Goal: Find specific page/section: Find specific page/section

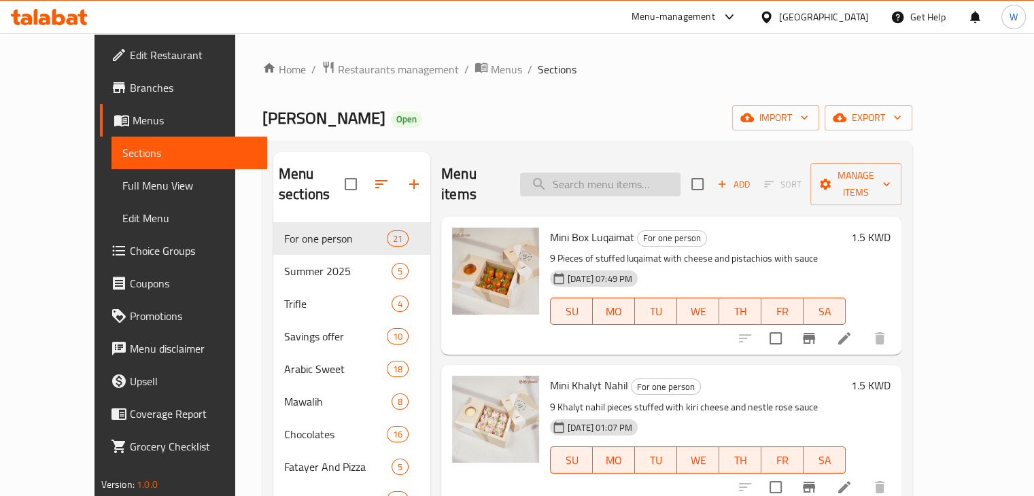
click at [612, 173] on input "search" at bounding box center [600, 185] width 160 height 24
paste input "4 Mix Chocolate"
type input "4 Mix Chocolate"
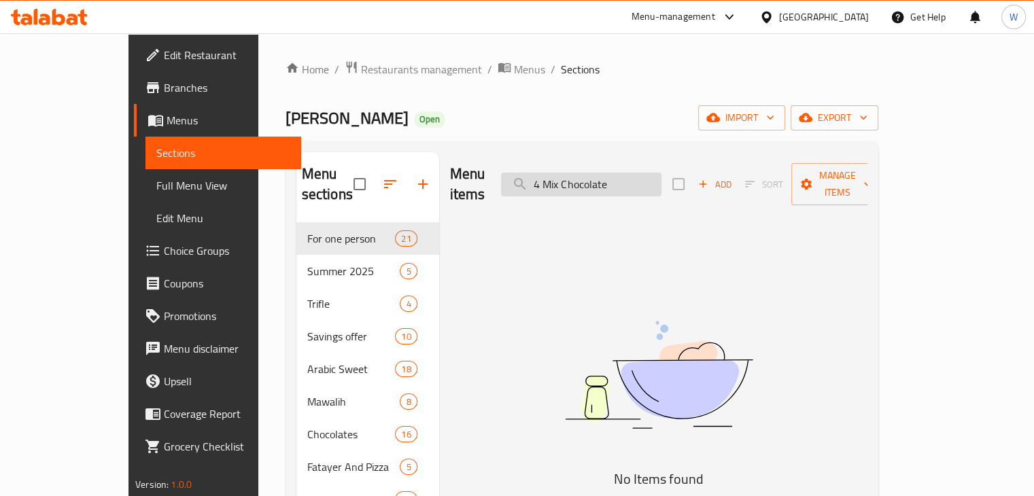
click at [661, 179] on input "4 Mix Chocolate" at bounding box center [581, 185] width 160 height 24
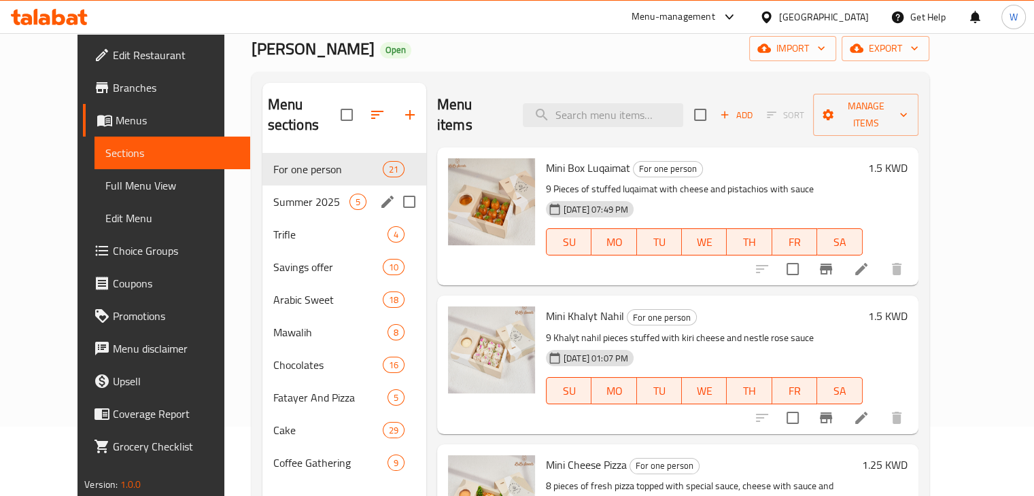
scroll to position [136, 0]
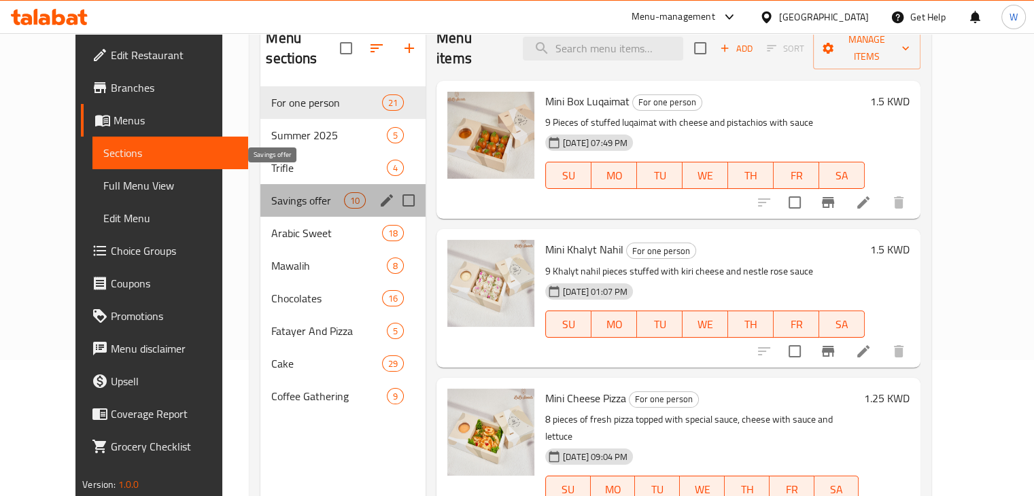
click at [271, 192] on span "Savings offer" at bounding box center [307, 200] width 72 height 16
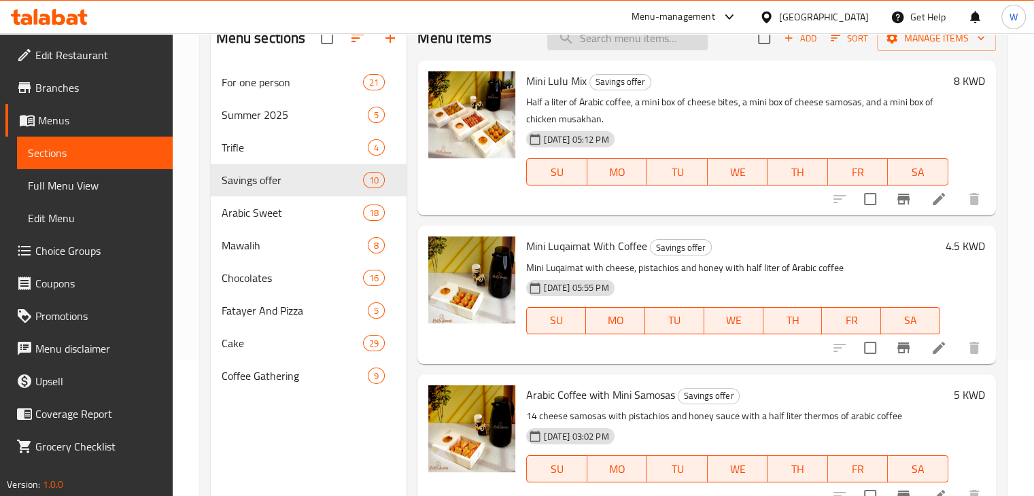
click at [624, 43] on input "search" at bounding box center [627, 39] width 160 height 24
paste input "4 Mix Chocolate"
type input "4 Mix Chocolate"
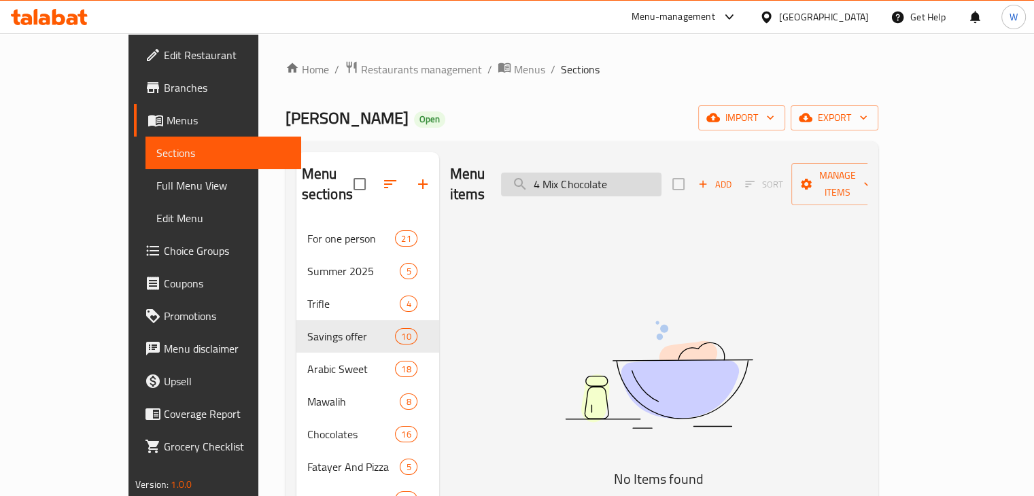
click at [650, 173] on input "4 Mix Chocolate" at bounding box center [581, 185] width 160 height 24
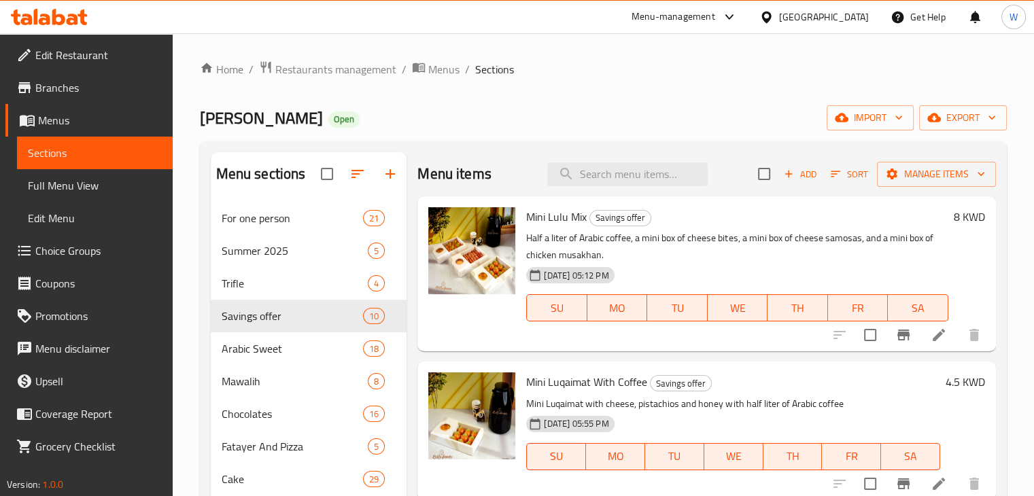
click at [516, 153] on div "Menu items Add Sort Manage items" at bounding box center [706, 174] width 578 height 44
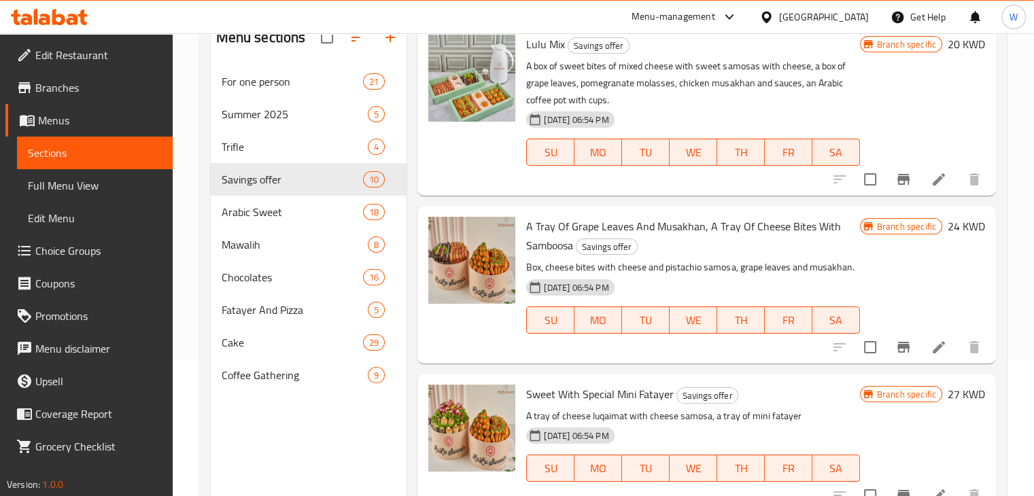
scroll to position [190, 0]
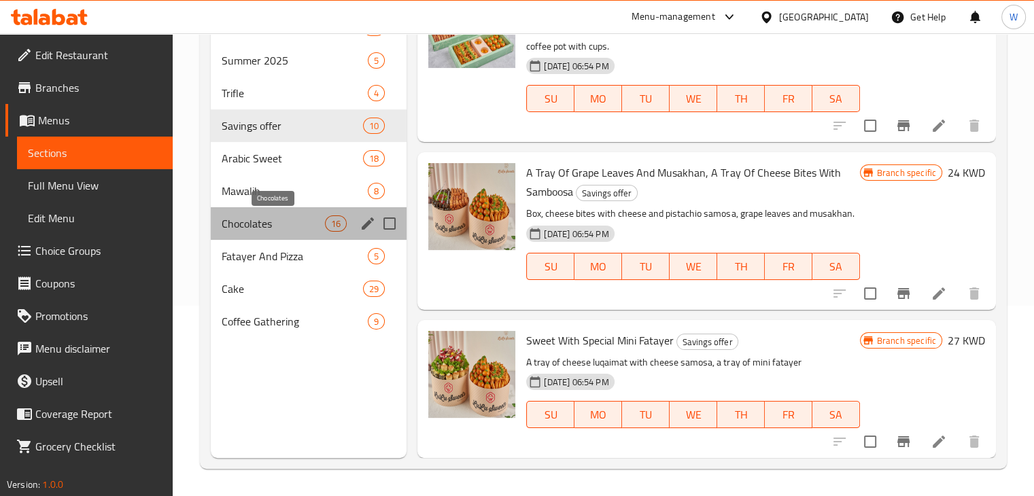
click at [283, 226] on span "Chocolates" at bounding box center [274, 223] width 104 height 16
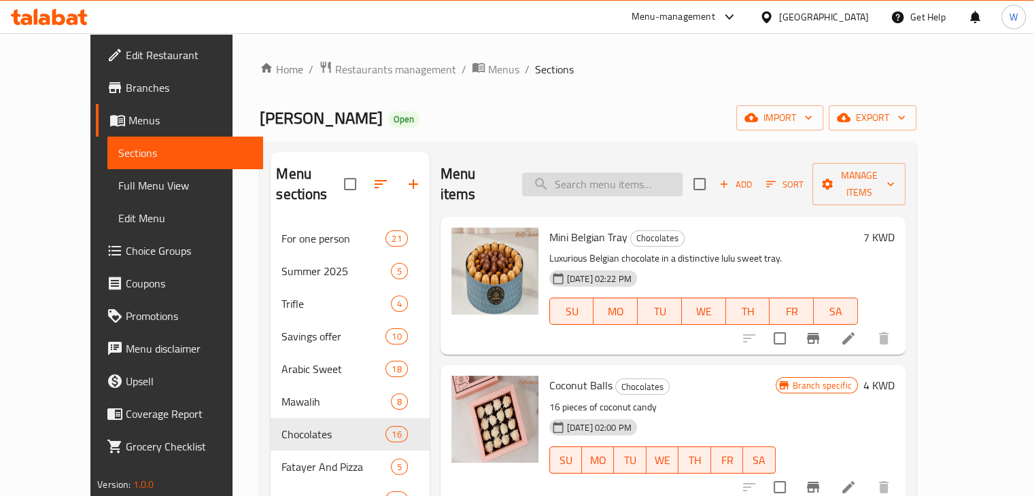
click at [582, 177] on input "search" at bounding box center [602, 185] width 160 height 24
paste input "4 Mix Chocolate"
type input "4 Mix Chocolate"
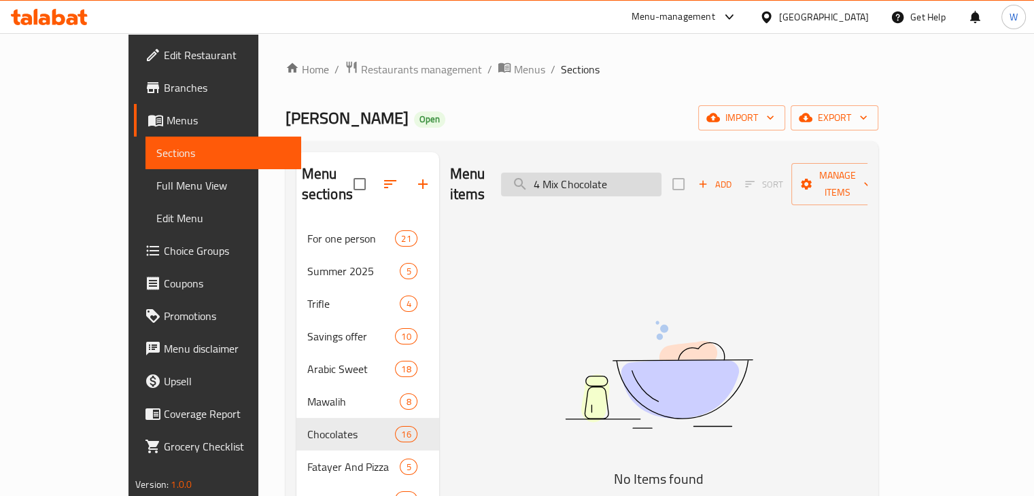
click at [656, 174] on input "4 Mix Chocolate" at bounding box center [581, 185] width 160 height 24
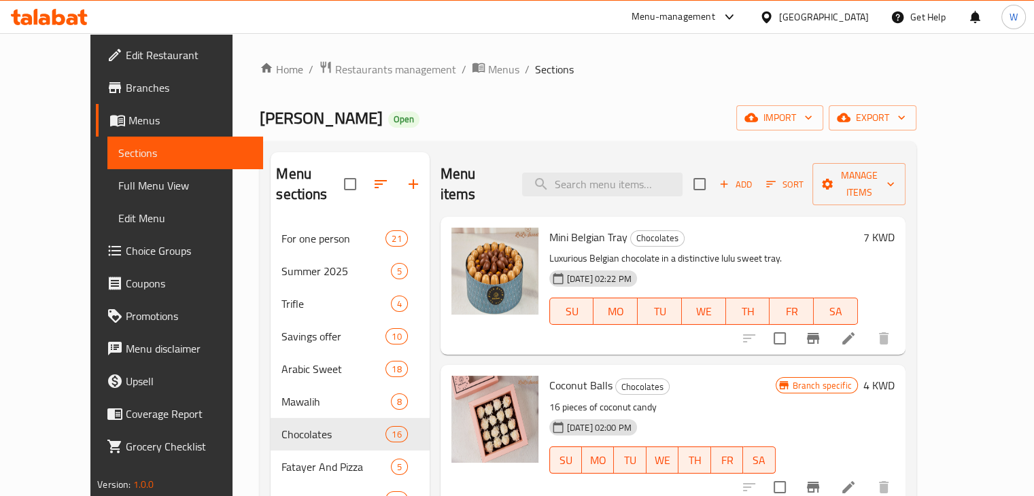
click at [454, 334] on div "Mini Belgian Tray Chocolates Luxurious Belgian chocolate in a distinctive lulu …" at bounding box center [672, 286] width 465 height 138
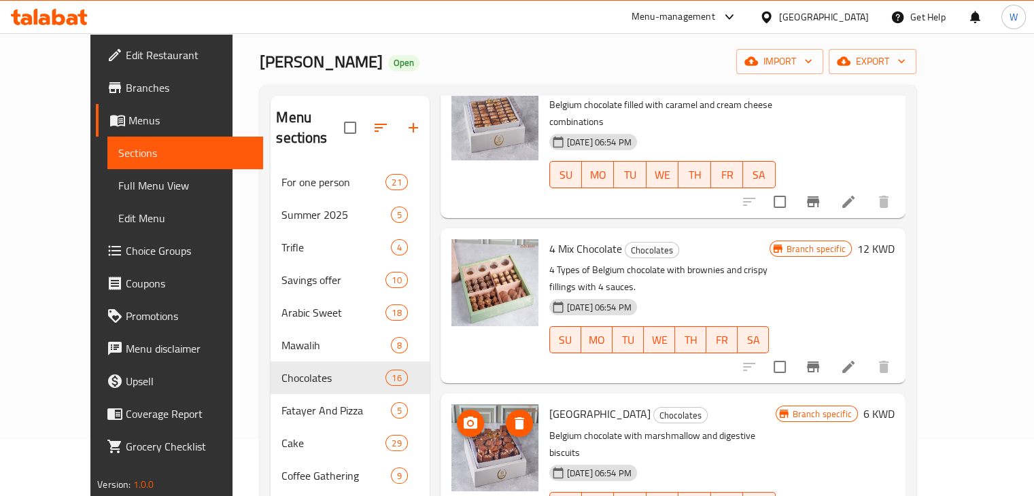
scroll to position [136, 0]
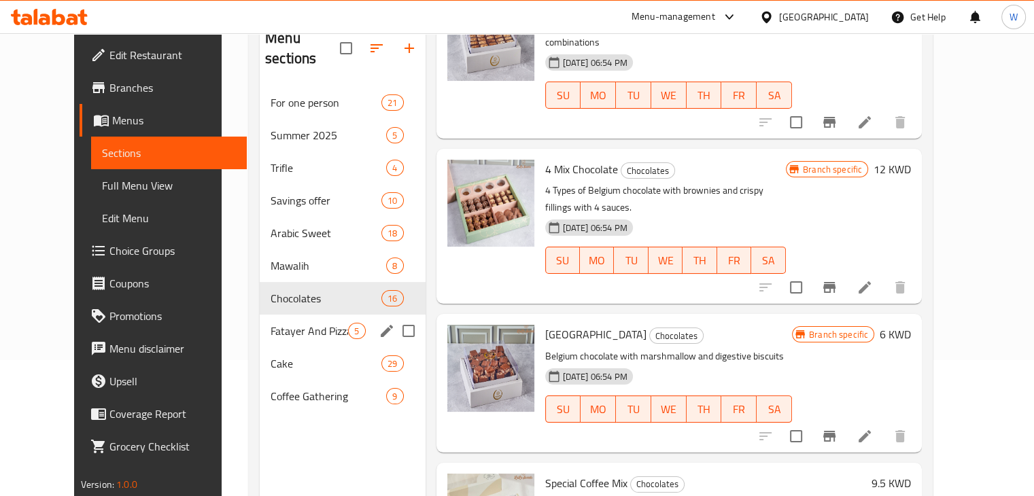
click at [282, 323] on span "Fatayer And Pizza" at bounding box center [308, 331] width 77 height 16
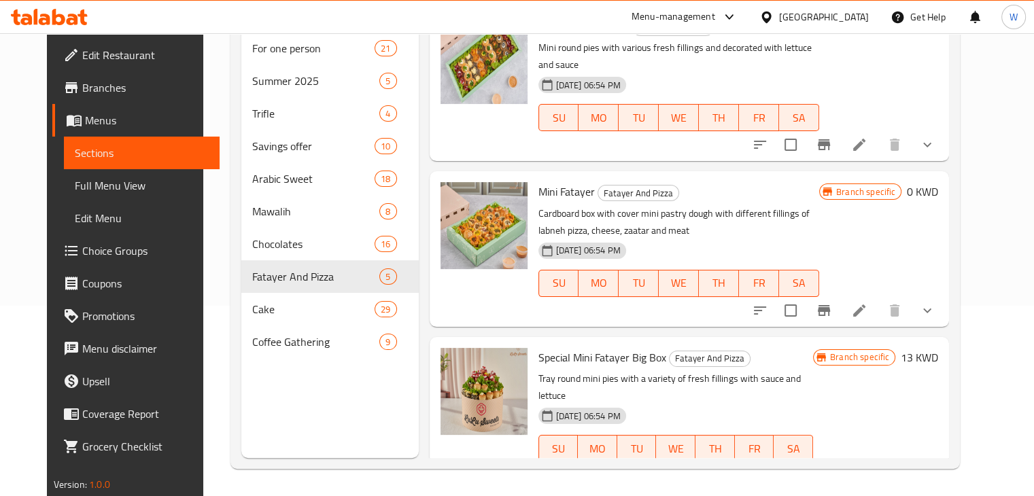
scroll to position [42, 0]
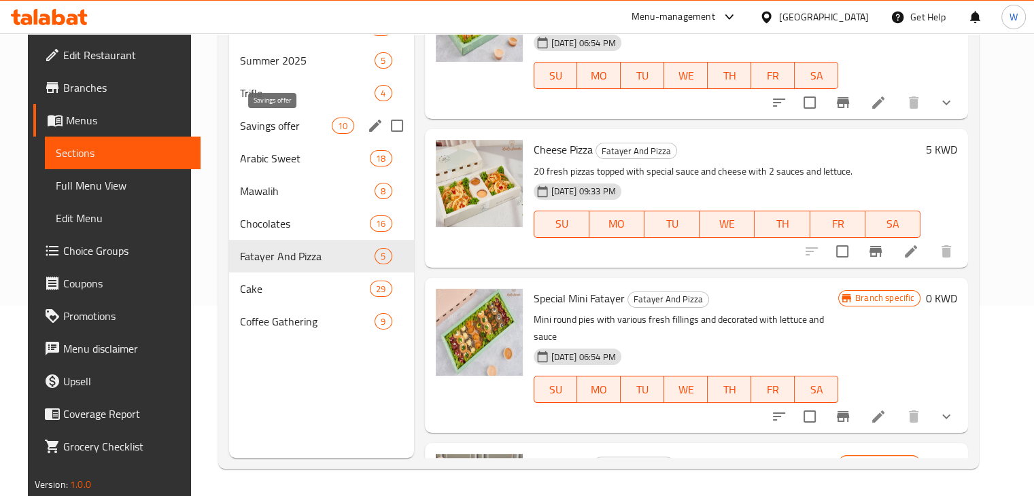
click at [281, 128] on span "Savings offer" at bounding box center [286, 126] width 92 height 16
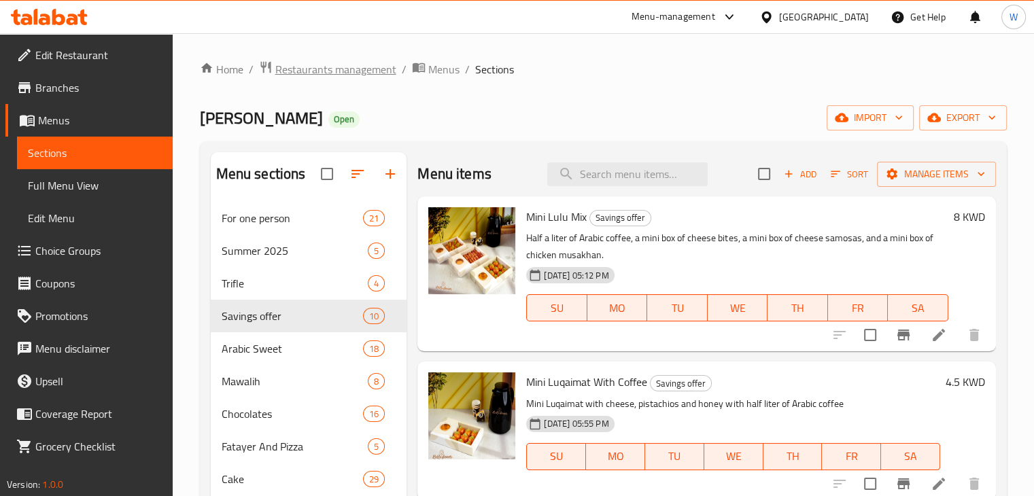
click at [355, 66] on span "Restaurants management" at bounding box center [335, 69] width 121 height 16
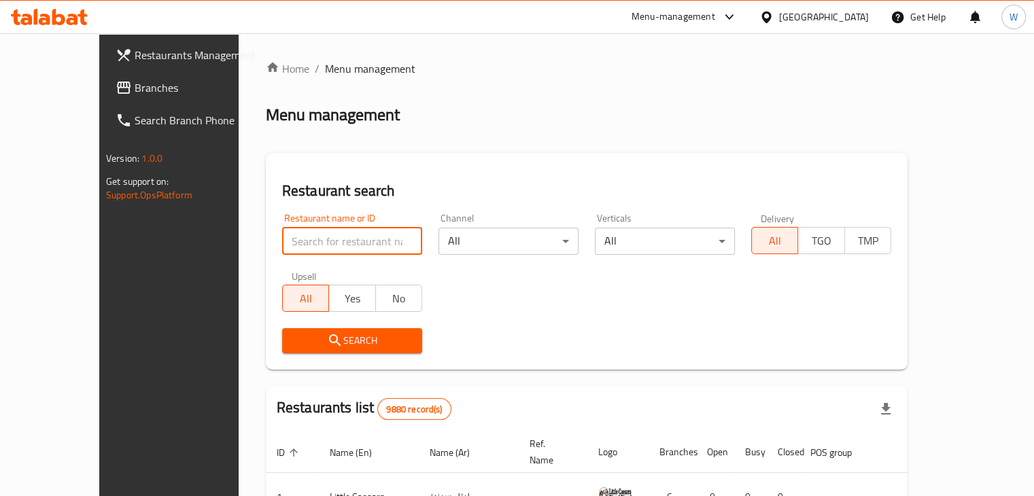
click at [300, 244] on input "search" at bounding box center [352, 241] width 140 height 27
type input "tromso"
click button "Search" at bounding box center [352, 340] width 140 height 25
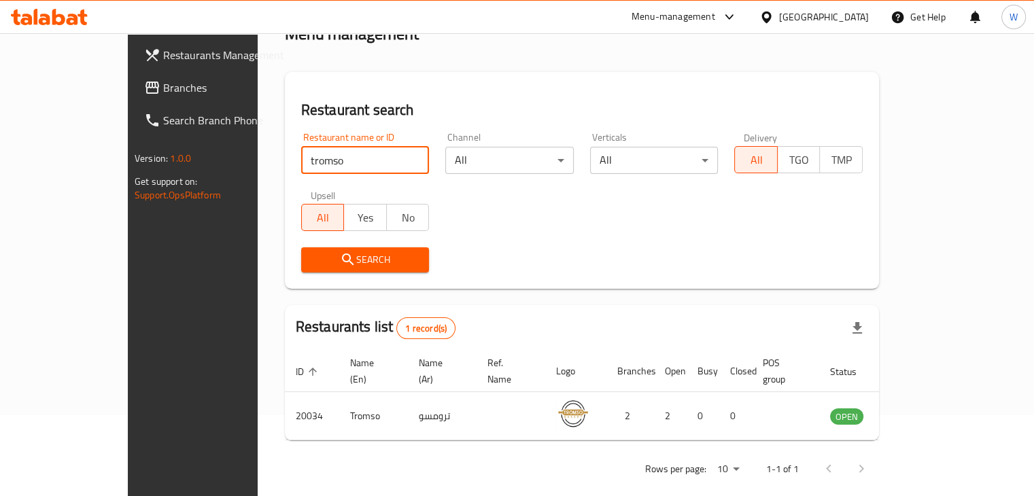
scroll to position [83, 0]
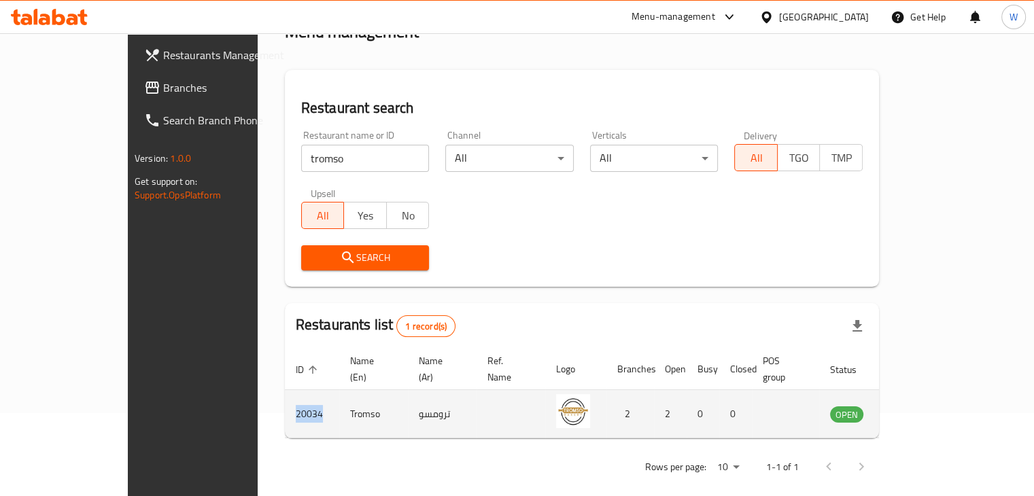
drag, startPoint x: 239, startPoint y: 400, endPoint x: 207, endPoint y: 406, distance: 33.2
click at [285, 406] on td "20034" at bounding box center [312, 414] width 54 height 48
copy td "20034"
click at [918, 406] on icon "enhanced table" at bounding box center [909, 414] width 16 height 16
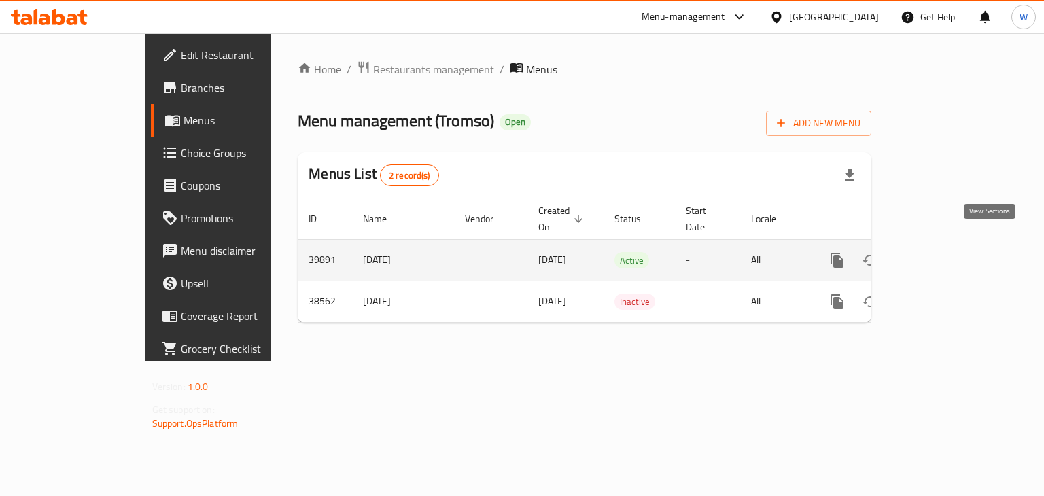
click at [943, 252] on icon "enhanced table" at bounding box center [935, 260] width 16 height 16
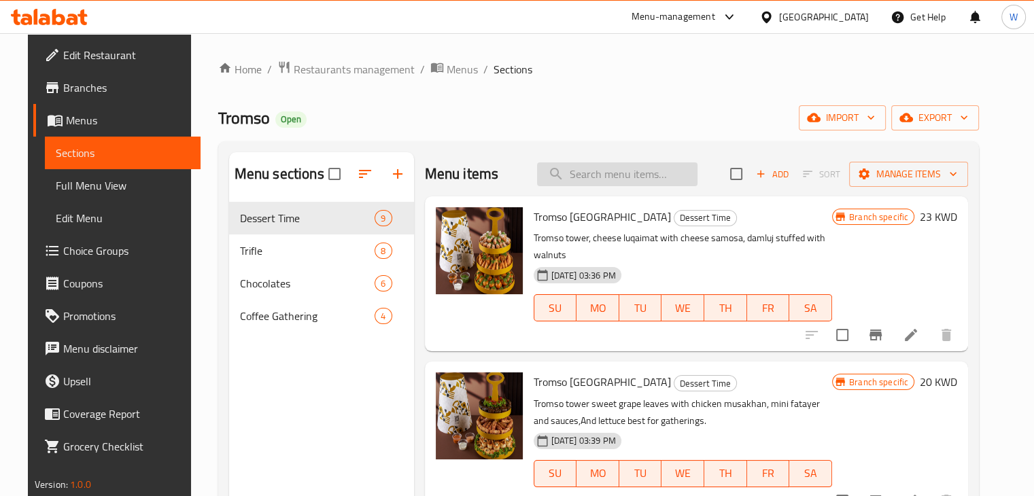
click at [602, 175] on input "search" at bounding box center [617, 174] width 160 height 24
paste input "20034"
type input "20034"
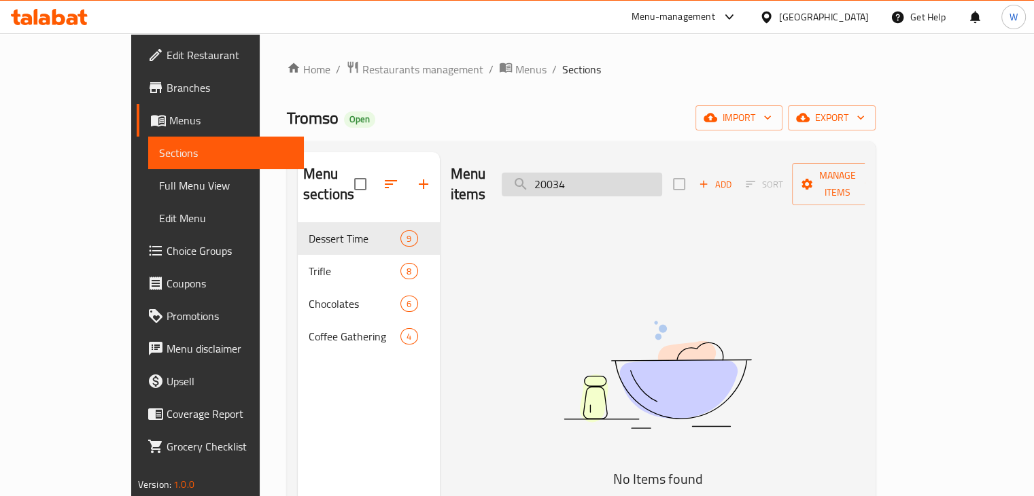
click at [616, 173] on input "20034" at bounding box center [582, 185] width 160 height 24
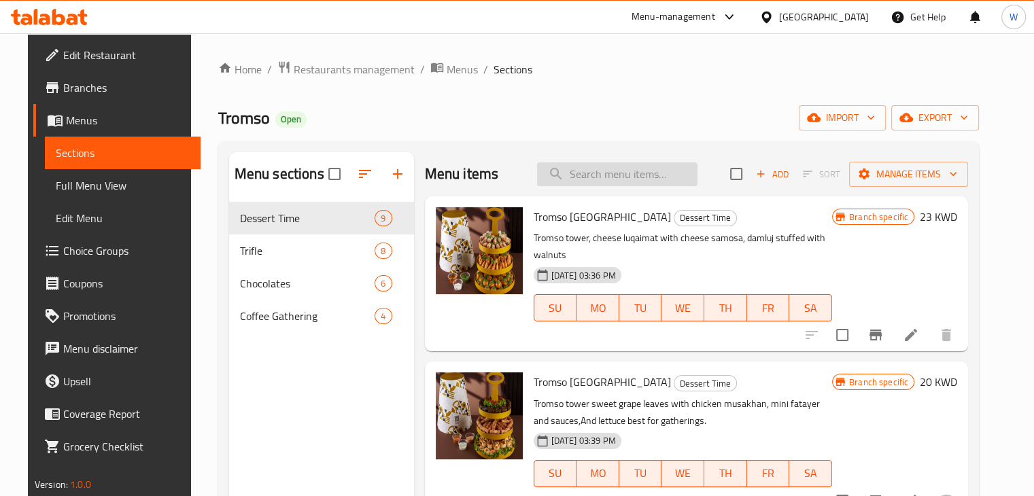
paste input "Tromso Chocolate"
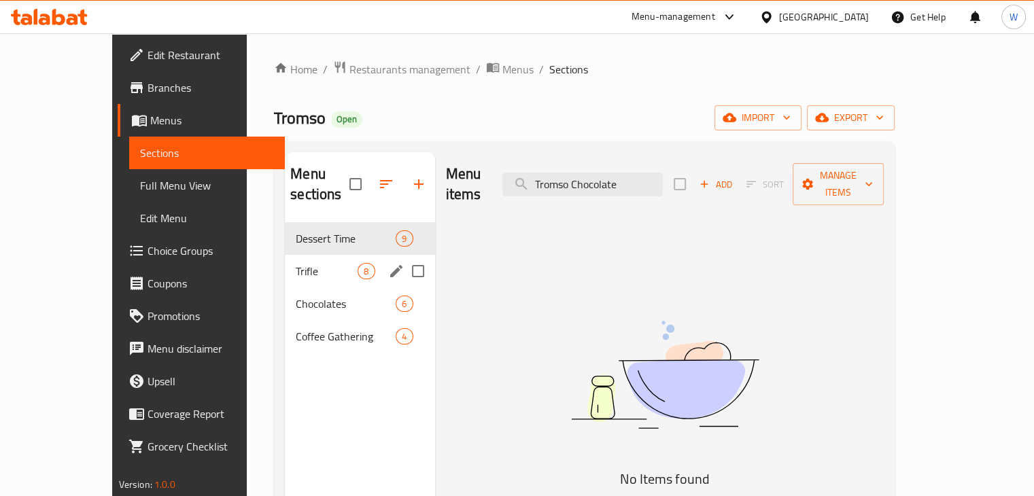
type input "Tromso Chocolate"
click at [299, 287] on div "Chocolates 6" at bounding box center [360, 303] width 150 height 33
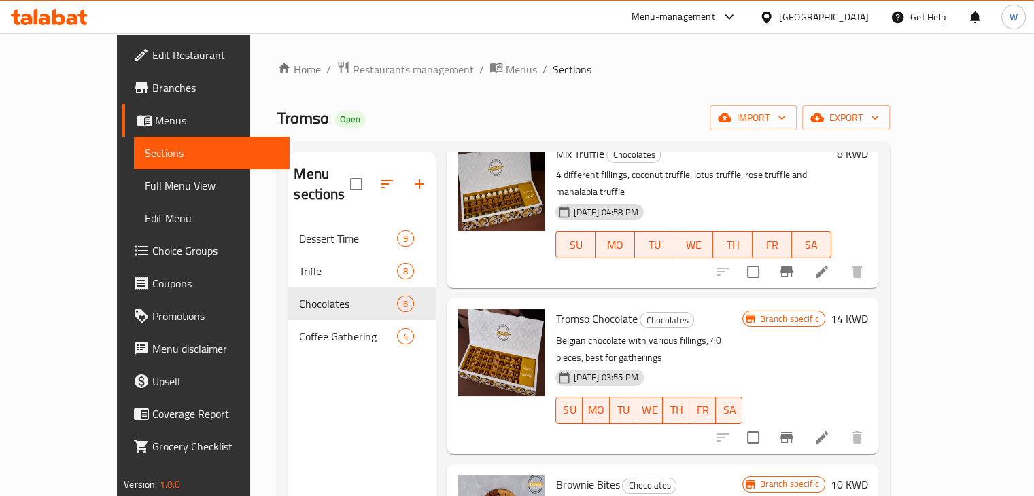
scroll to position [68, 0]
